Goal: Task Accomplishment & Management: Use online tool/utility

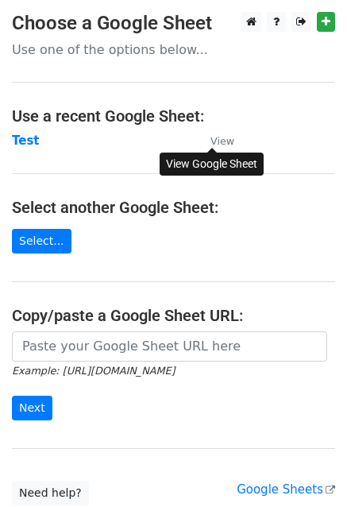
click at [228, 143] on small "View" at bounding box center [223, 141] width 24 height 12
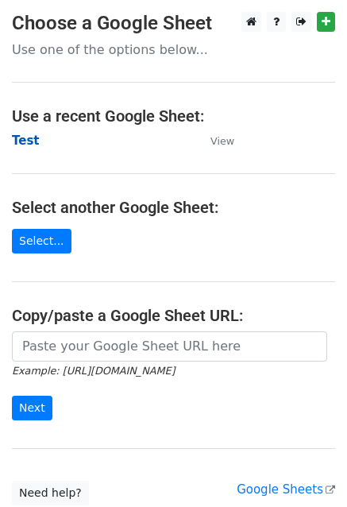
click at [24, 138] on strong "Test" at bounding box center [26, 141] width 28 height 14
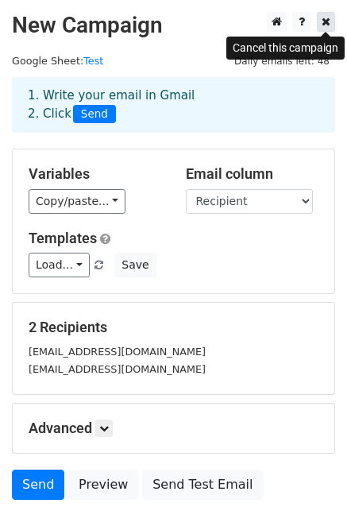
click at [324, 25] on icon at bounding box center [326, 21] width 9 height 11
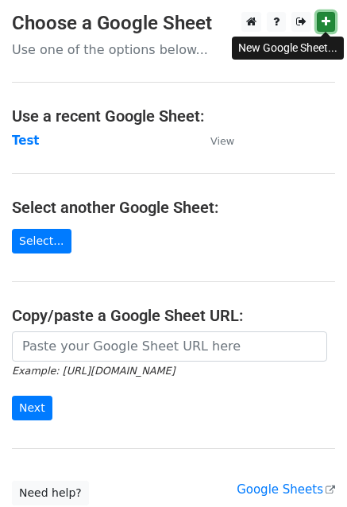
click at [325, 22] on icon at bounding box center [326, 21] width 9 height 11
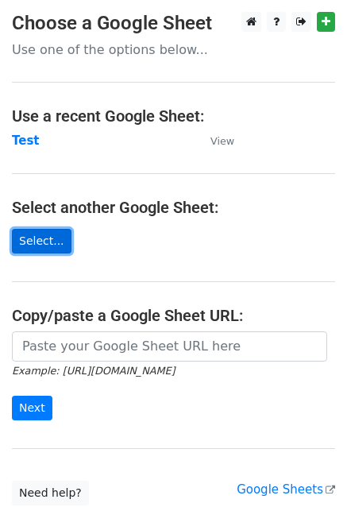
click at [38, 238] on link "Select..." at bounding box center [42, 241] width 60 height 25
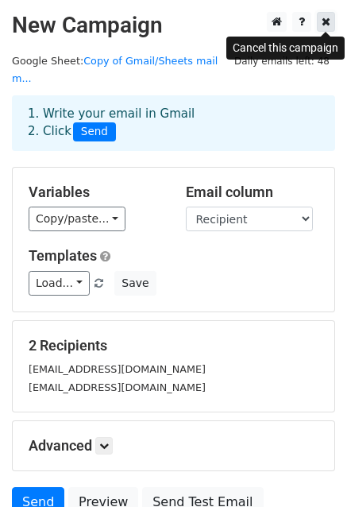
click at [322, 21] on icon at bounding box center [326, 21] width 9 height 11
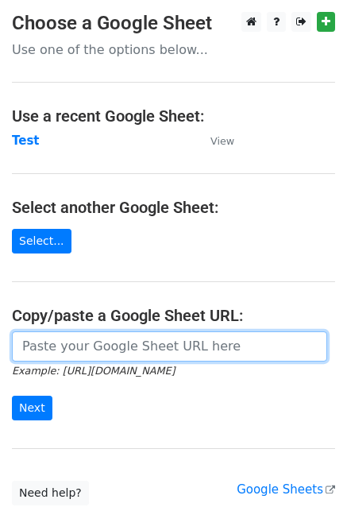
click at [103, 339] on input "url" at bounding box center [170, 346] width 316 height 30
paste input "[URL][DOMAIN_NAME]"
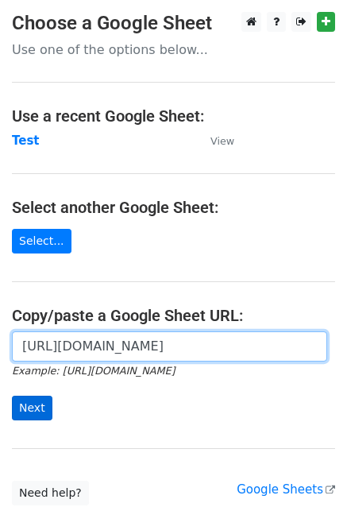
type input "[URL][DOMAIN_NAME]"
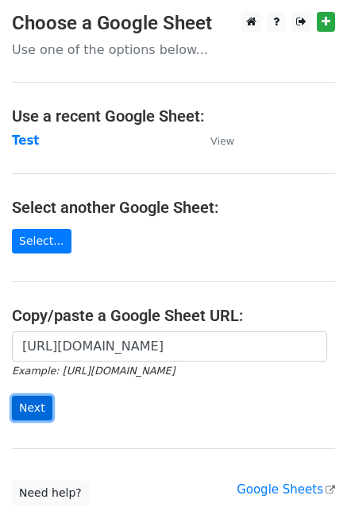
scroll to position [0, 0]
click at [39, 409] on input "Next" at bounding box center [32, 408] width 41 height 25
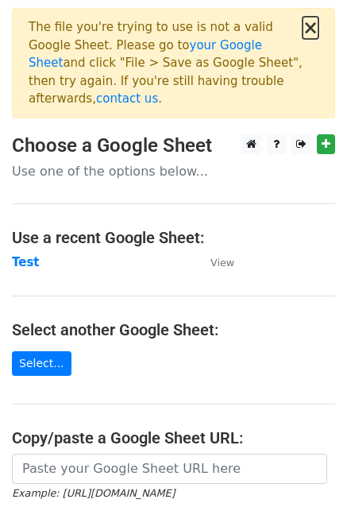
click at [318, 25] on button "×" at bounding box center [311, 27] width 16 height 19
